Goal: Navigation & Orientation: Find specific page/section

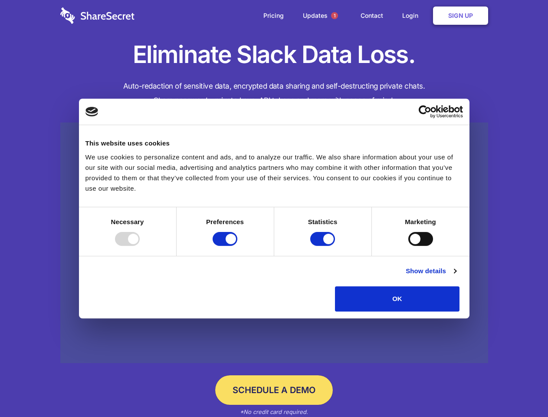
click at [140, 246] on div at bounding box center [127, 239] width 25 height 14
click at [237, 246] on input "Preferences" at bounding box center [225, 239] width 25 height 14
checkbox input "false"
click at [324, 246] on input "Statistics" at bounding box center [322, 239] width 25 height 14
checkbox input "false"
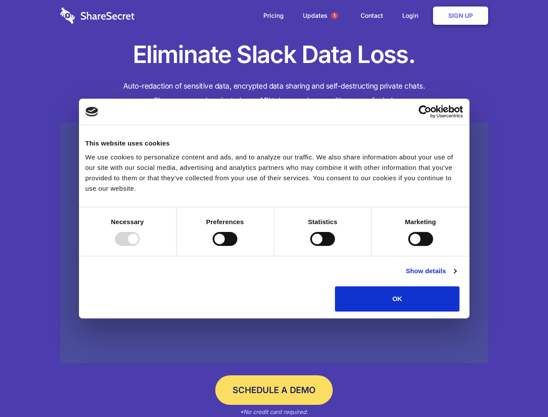
click at [408, 246] on input "Marketing" at bounding box center [420, 239] width 25 height 14
checkbox input "true"
click at [456, 276] on link "Show details" at bounding box center [431, 271] width 50 height 10
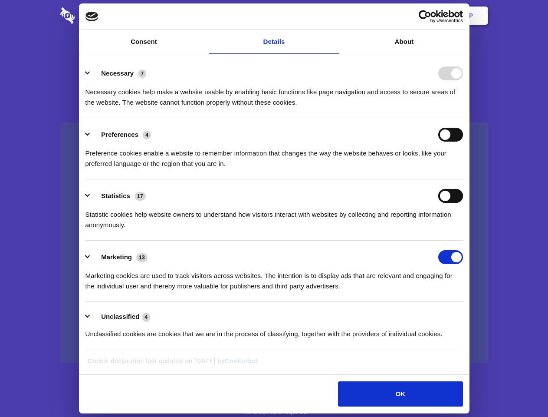
click at [463, 230] on div "Statistics 17 Statistic cookies help website owners to understand how visitors …" at bounding box center [273, 209] width 377 height 41
click at [334, 16] on span "1" at bounding box center [334, 15] width 7 height 7
